Goal: Transaction & Acquisition: Download file/media

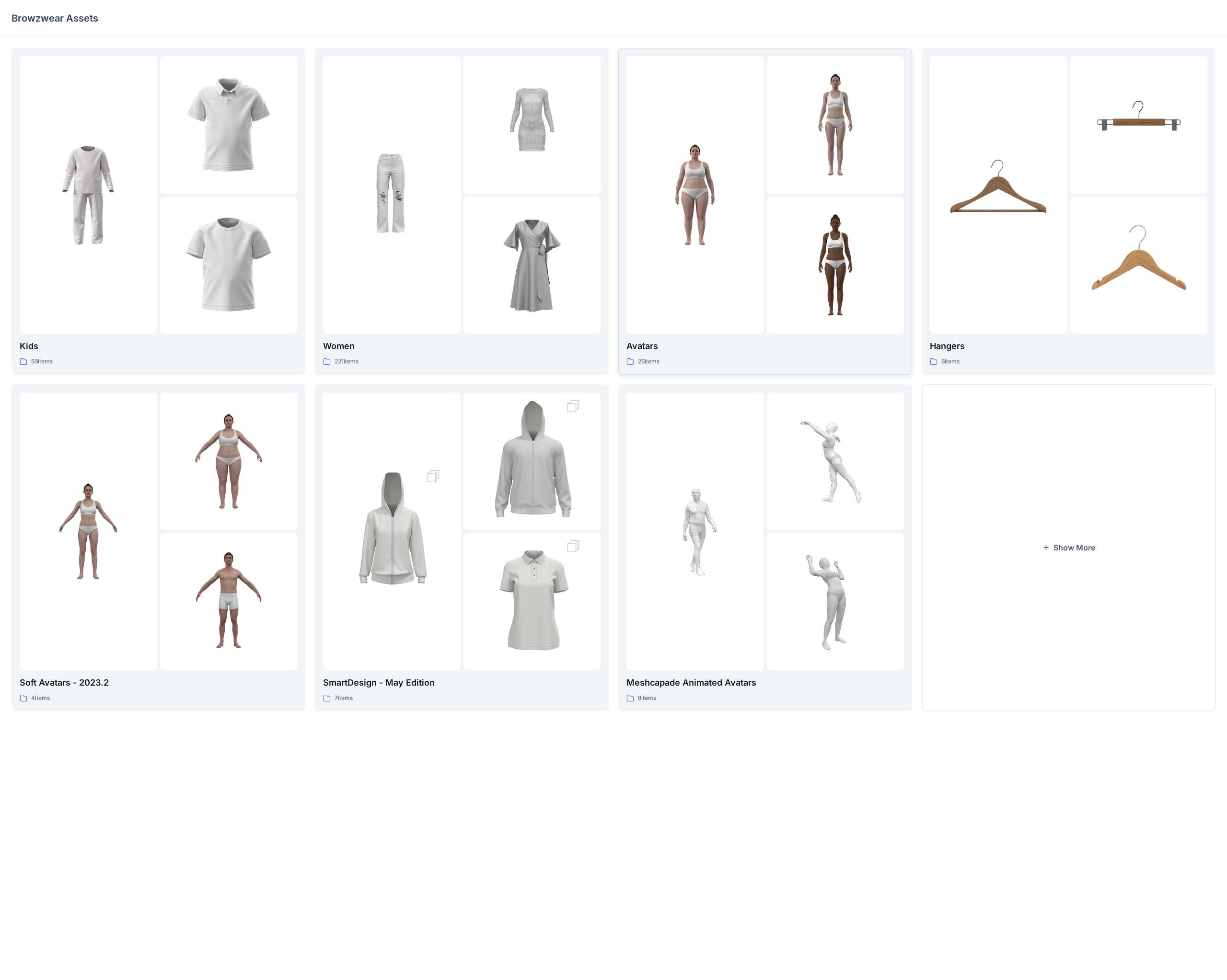
click at [479, 203] on img at bounding box center [695, 195] width 105 height 105
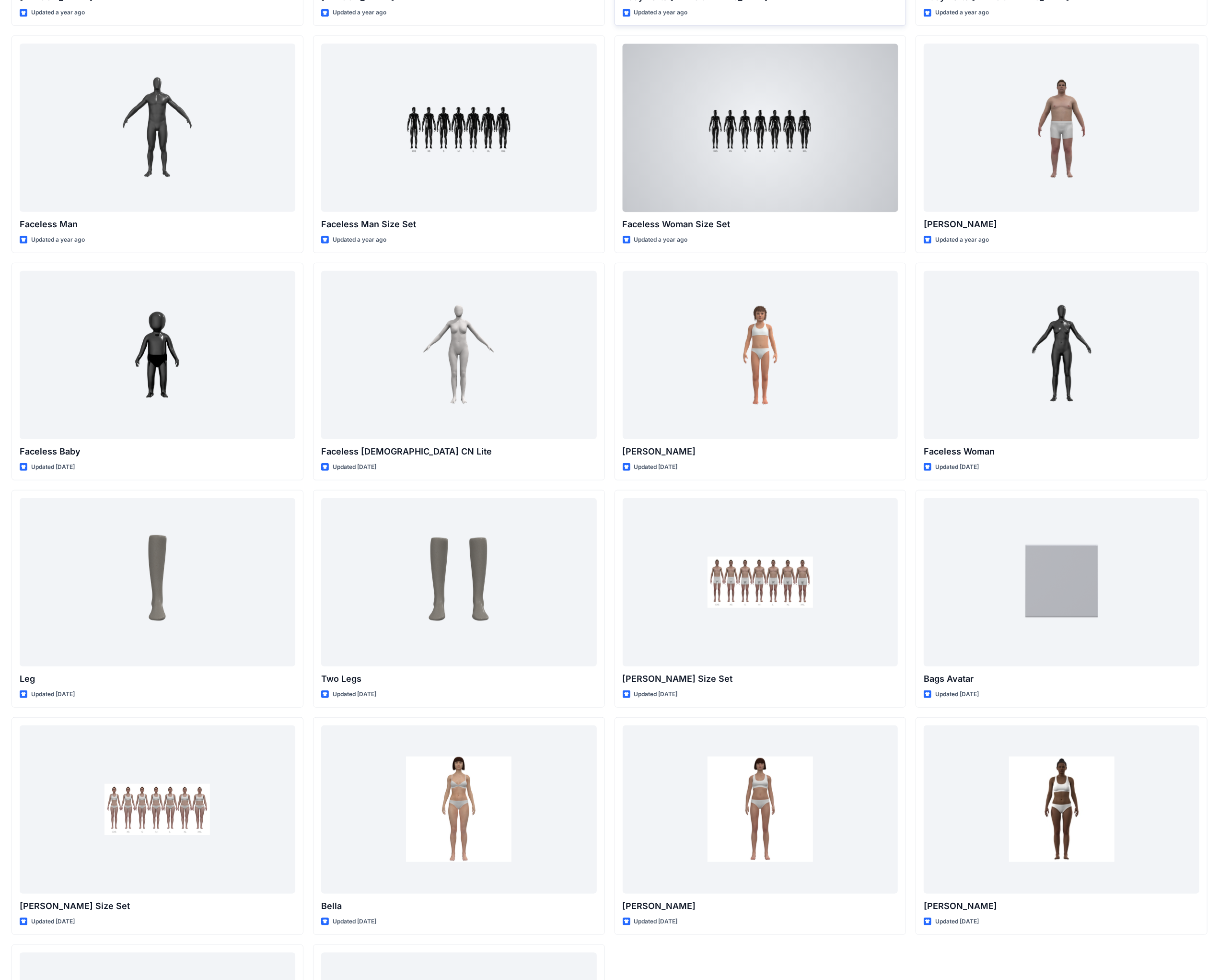
scroll to position [660, 0]
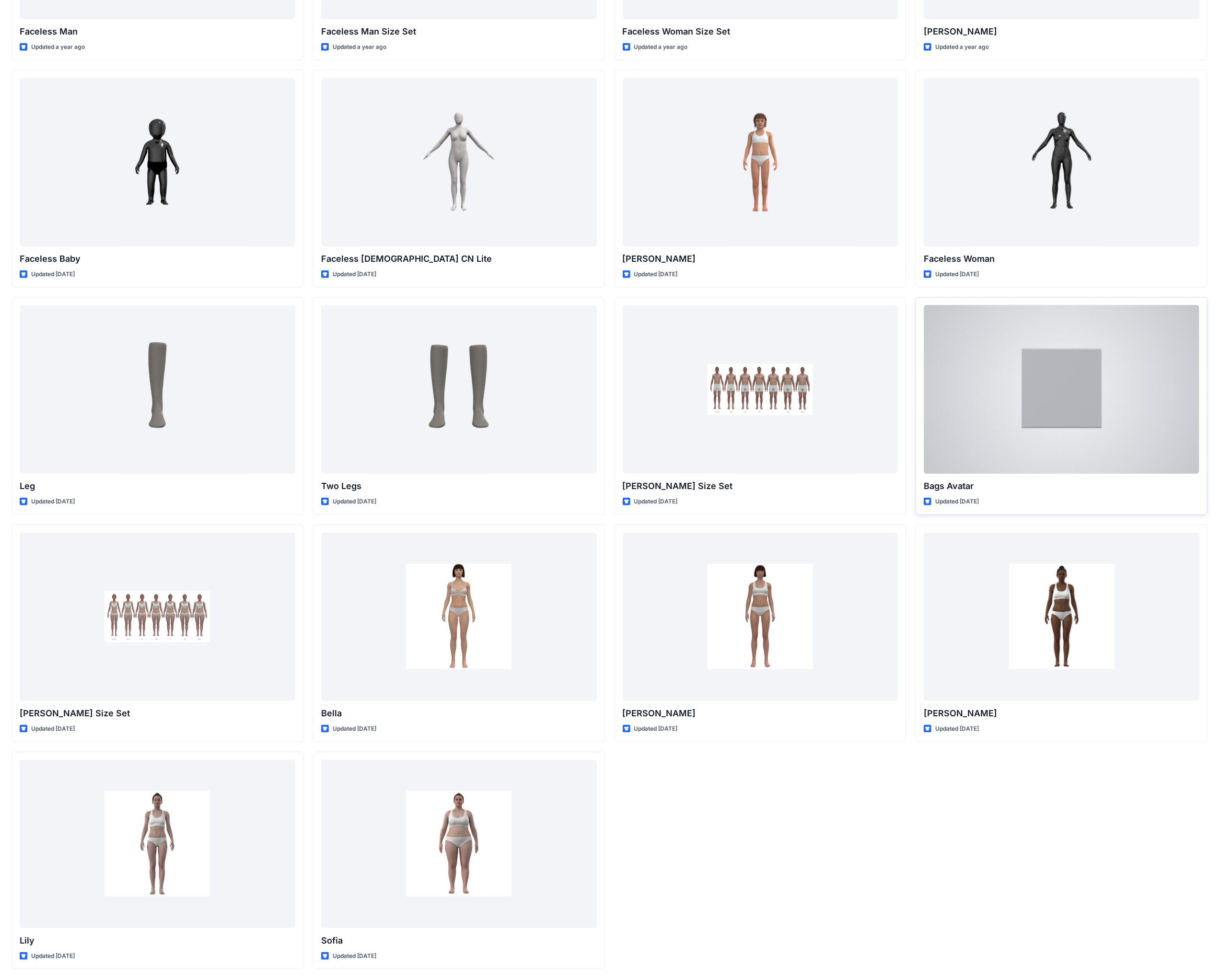
click at [479, 383] on div at bounding box center [1061, 389] width 276 height 168
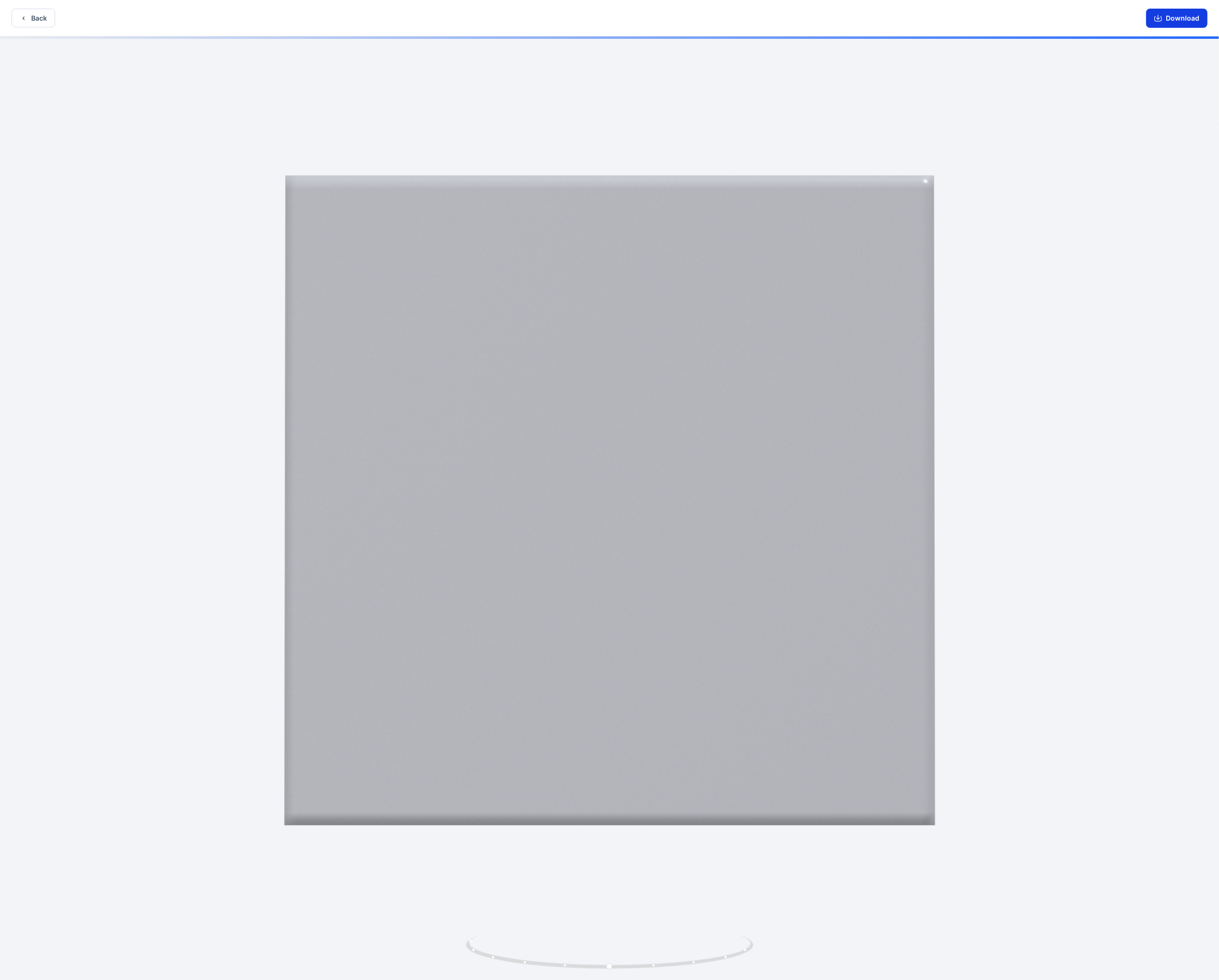
click at [479, 21] on button "Download" at bounding box center [1177, 18] width 61 height 19
